Goal: Information Seeking & Learning: Learn about a topic

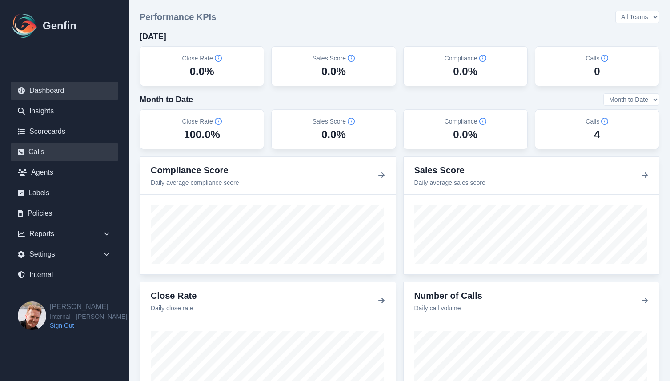
click at [40, 155] on link "Calls" at bounding box center [65, 152] width 108 height 18
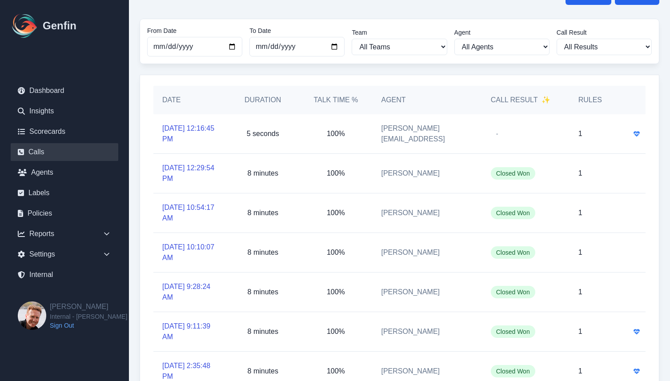
scroll to position [32, 0]
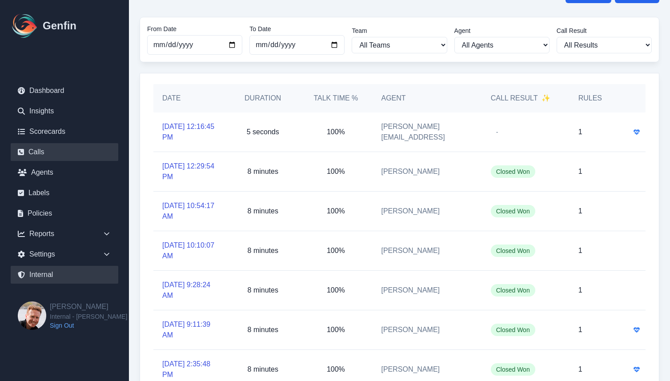
click at [44, 276] on link "Internal" at bounding box center [65, 275] width 108 height 18
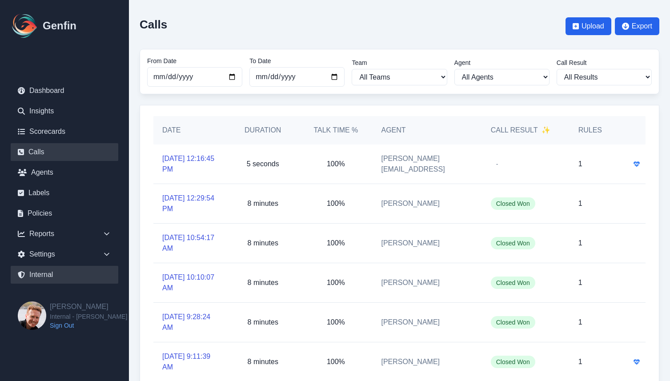
select select "paid"
select select "7"
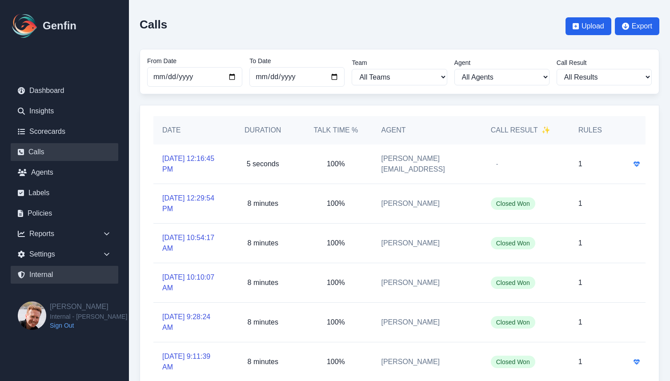
select select "paid"
select select "7"
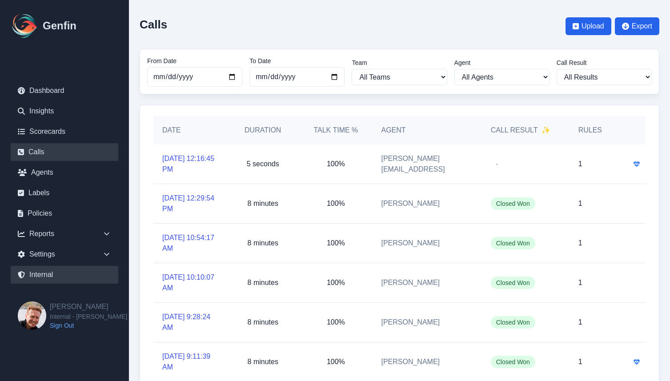
select select "7"
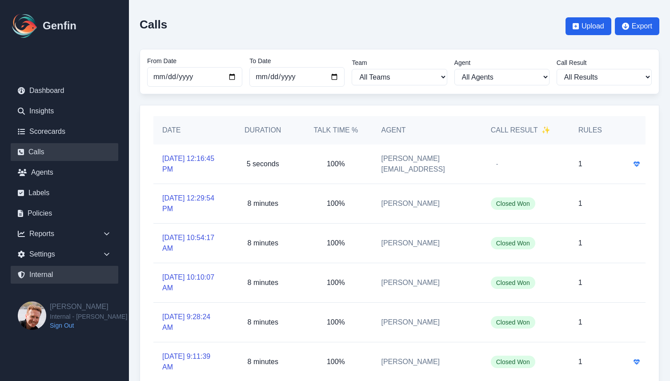
select select "7"
select select "paid"
select select "7"
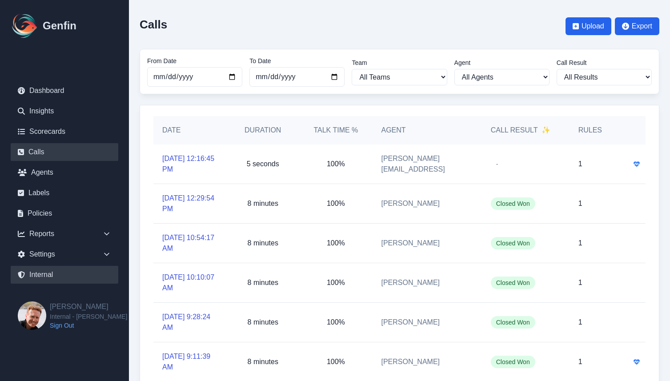
select select "7"
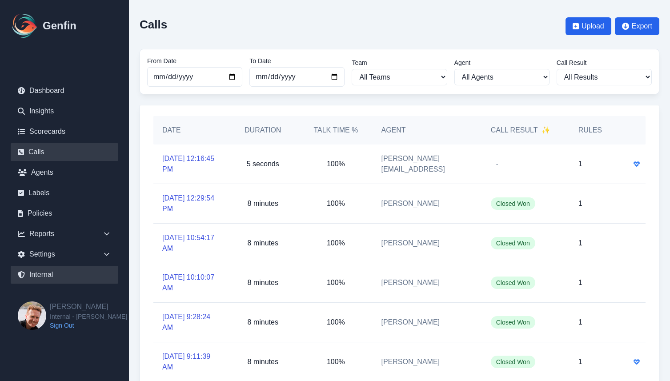
select select "7"
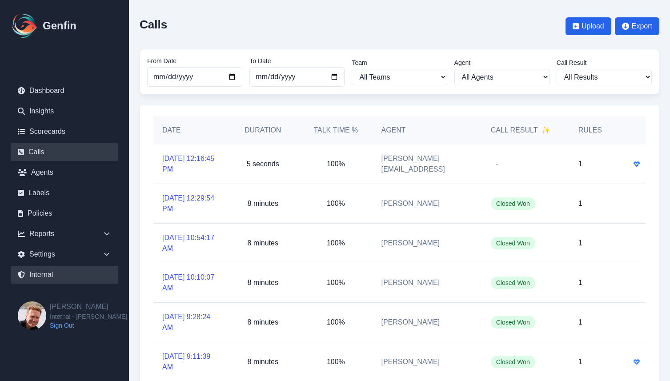
select select "7"
select select "paid"
select select "7"
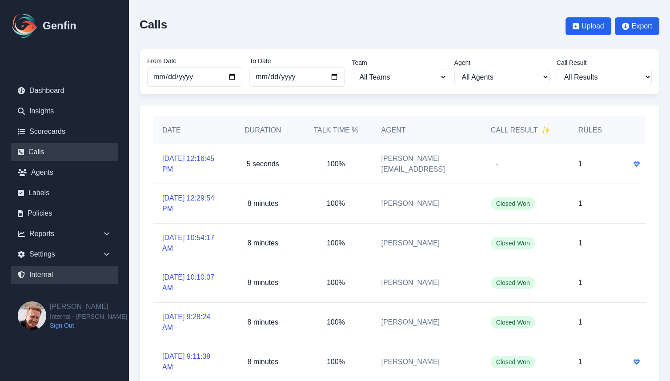
select select "7"
select select "paid"
select select "7"
select select "paid"
select select "7"
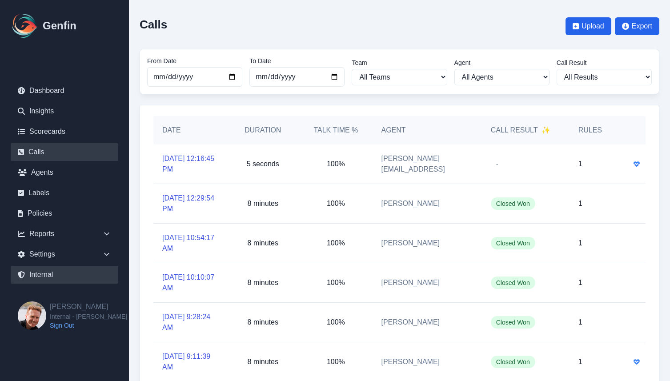
select select "paid"
select select "7"
select select "paid"
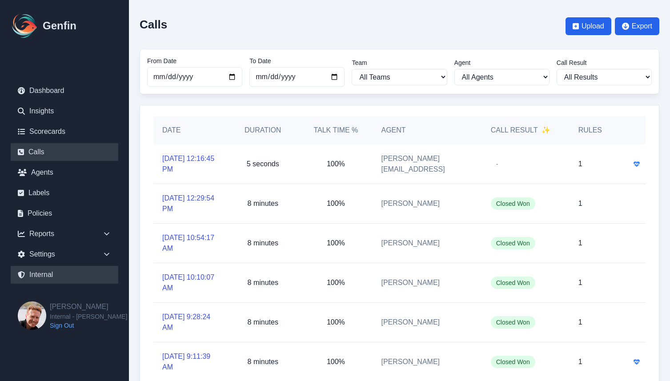
select select "7"
select select "paid"
select select "7"
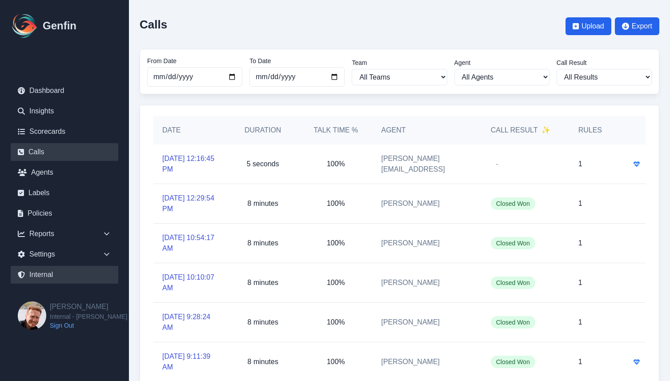
select select "7"
select select "paid"
select select "7"
select select "paid"
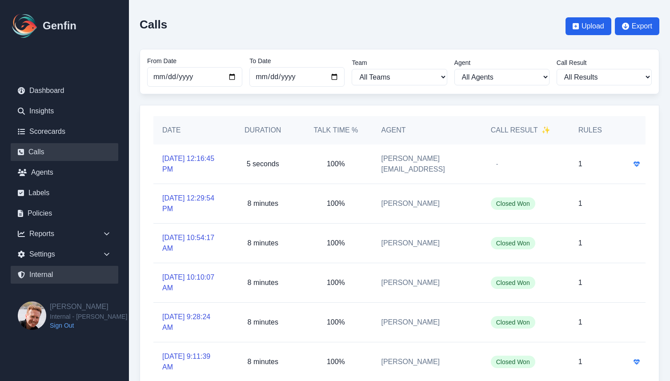
select select "7"
select select "paid"
select select "7"
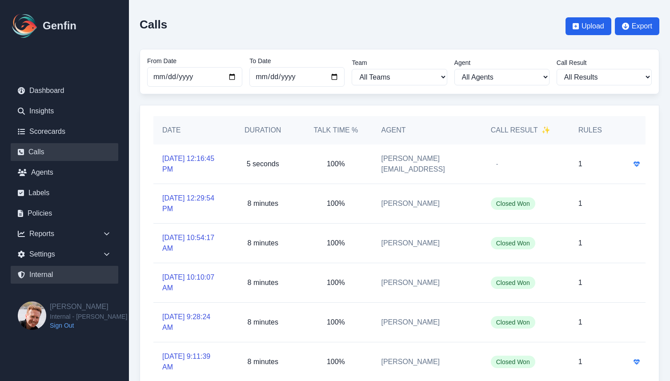
select select "7"
select select "paid"
select select "7"
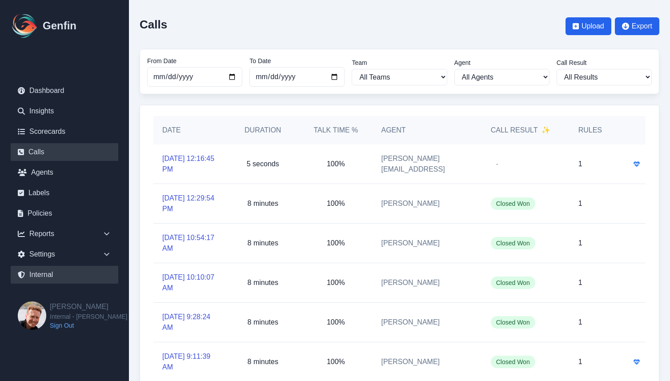
select select "7"
select select "paid"
select select "7"
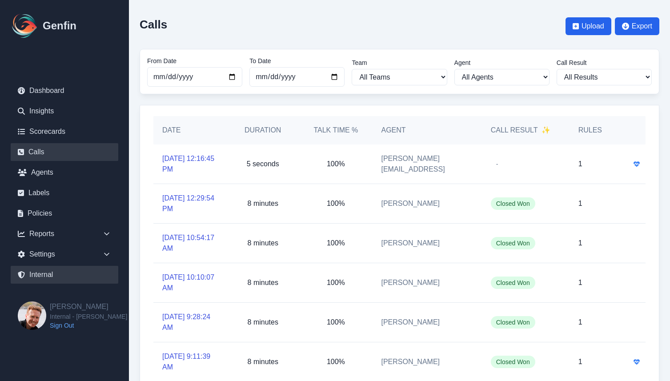
select select "7"
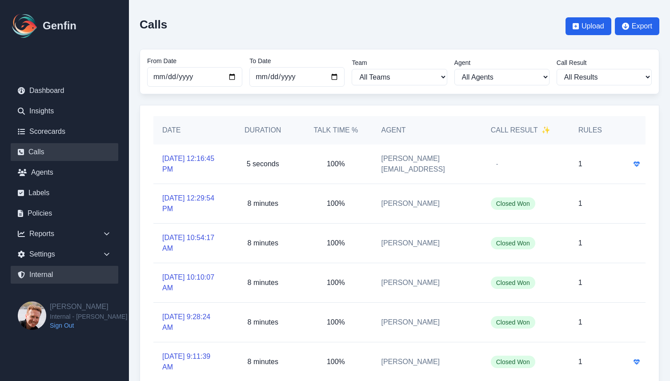
select select "paid"
select select "7"
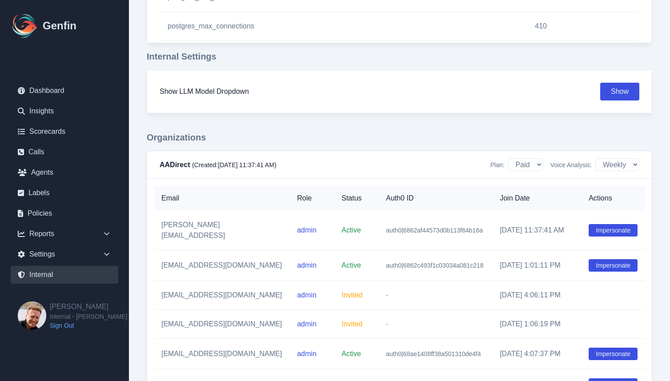
scroll to position [1026, 0]
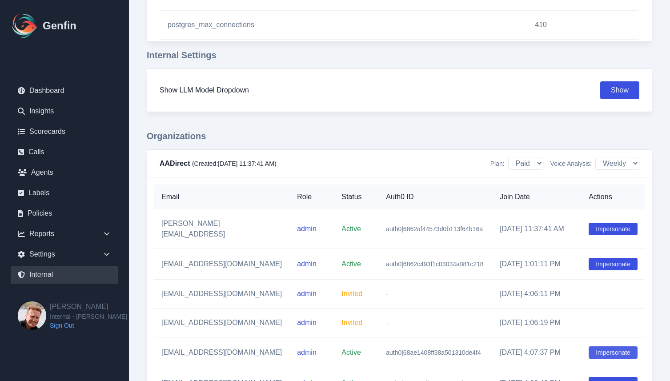
click at [606, 346] on button "Impersonate" at bounding box center [612, 352] width 49 height 12
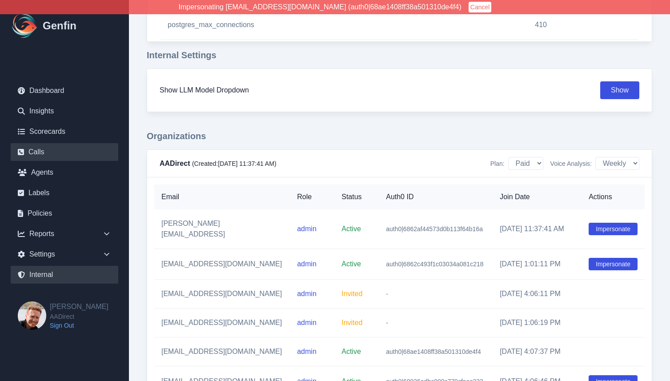
click at [37, 148] on link "Calls" at bounding box center [65, 152] width 108 height 18
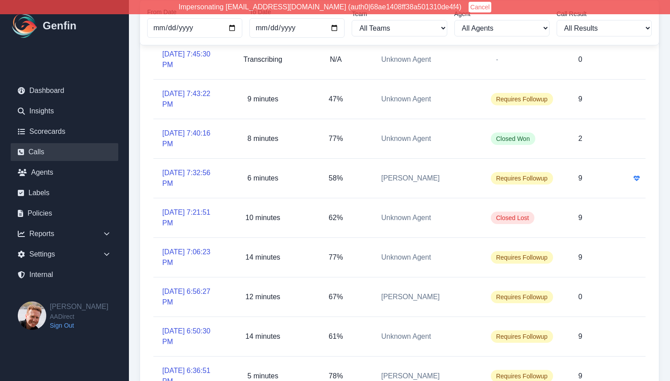
scroll to position [118, 0]
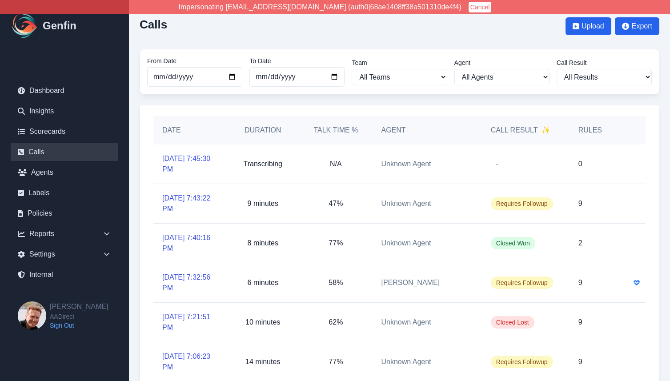
scroll to position [203, 0]
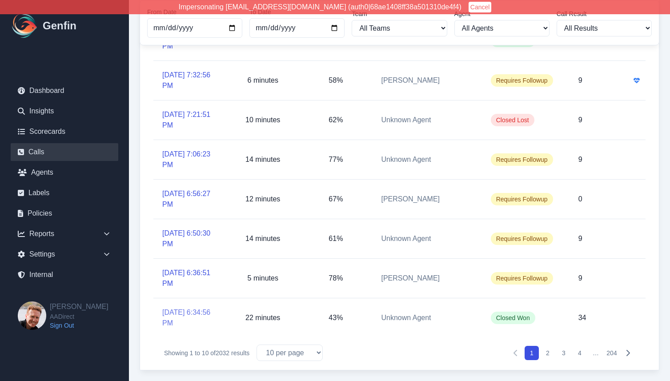
click at [176, 308] on link "[DATE] 6:34:56 PM" at bounding box center [189, 317] width 55 height 21
click at [550, 354] on button "2" at bounding box center [547, 353] width 14 height 14
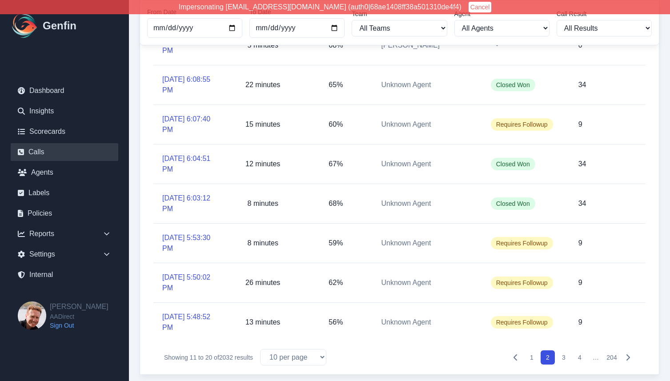
scroll to position [203, 0]
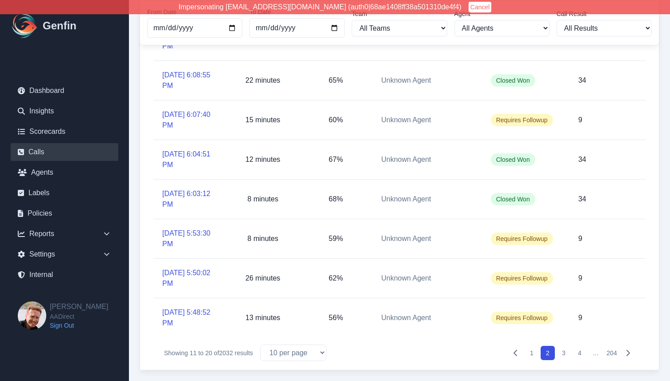
click at [564, 351] on button "3" at bounding box center [563, 353] width 14 height 14
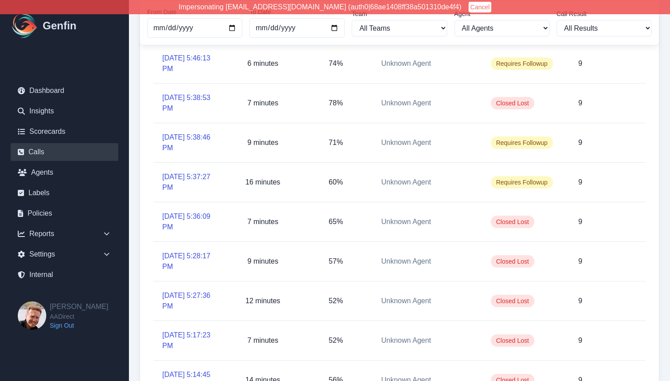
scroll to position [203, 0]
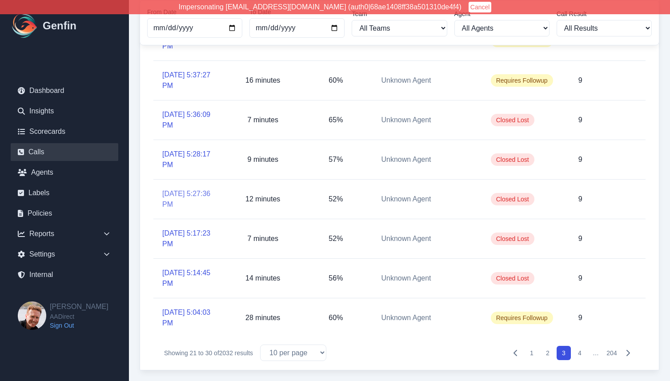
click at [172, 192] on link "9/29/2025, 5:27:36 PM" at bounding box center [189, 198] width 55 height 21
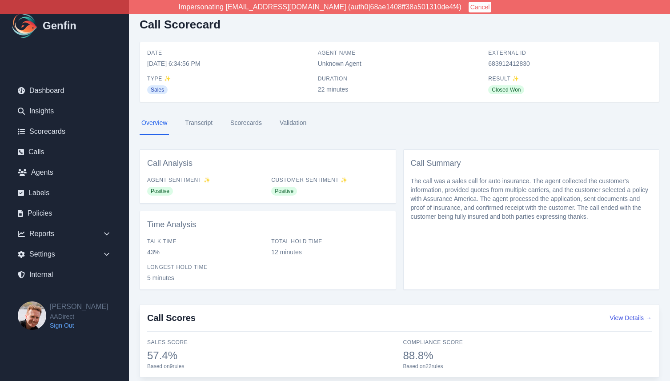
click at [208, 124] on link "Transcript" at bounding box center [198, 123] width 31 height 24
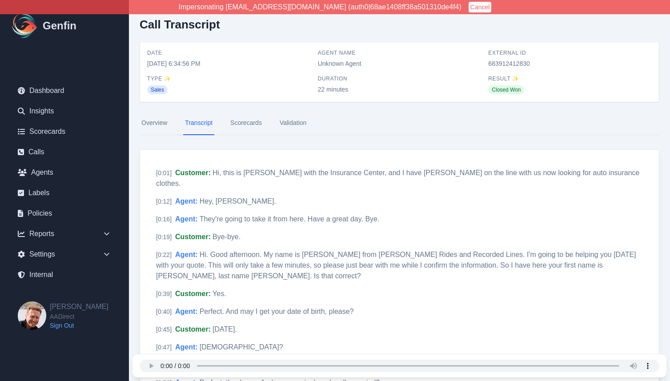
click at [147, 123] on link "Overview" at bounding box center [154, 123] width 29 height 24
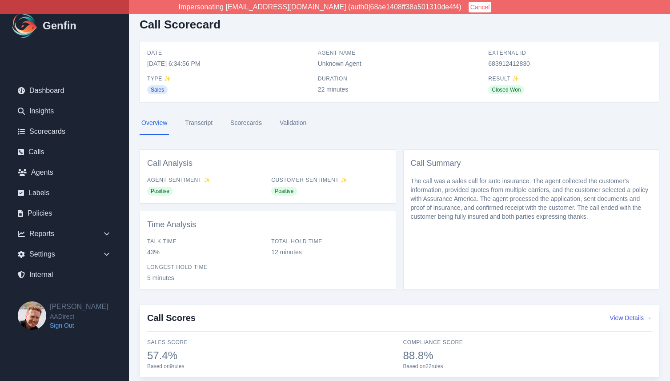
click at [176, 135] on div "Overview Transcript Scorecards Validation Call Analysis Agent Sentiment ✨ Posit…" at bounding box center [400, 200] width 520 height 179
click at [192, 128] on link "Transcript" at bounding box center [198, 123] width 31 height 24
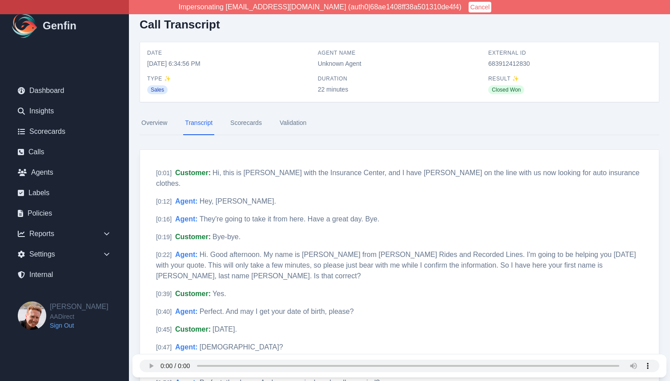
click at [152, 123] on link "Overview" at bounding box center [154, 123] width 29 height 24
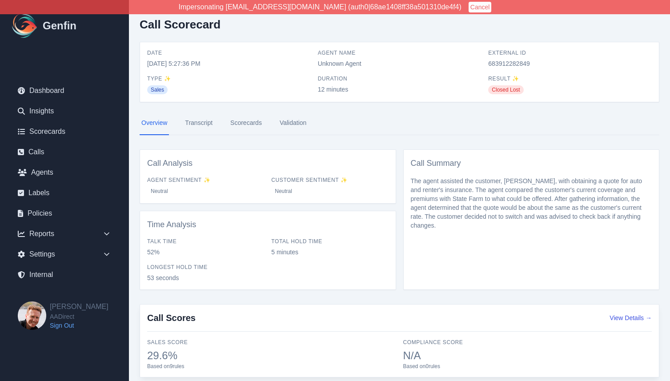
click at [198, 125] on link "Transcript" at bounding box center [198, 123] width 31 height 24
